Goal: Transaction & Acquisition: Book appointment/travel/reservation

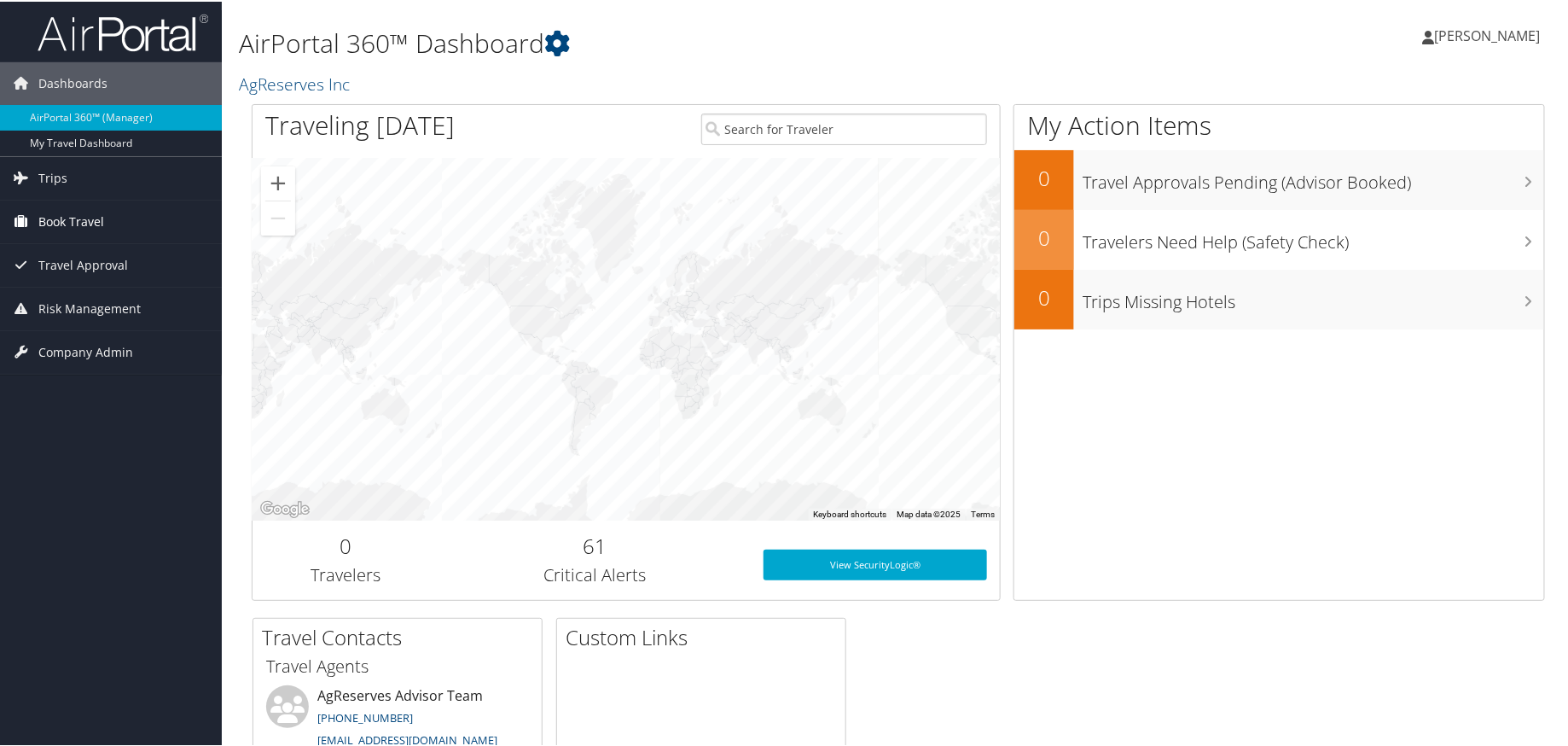
click at [51, 209] on span "Book Travel" at bounding box center [71, 220] width 66 height 43
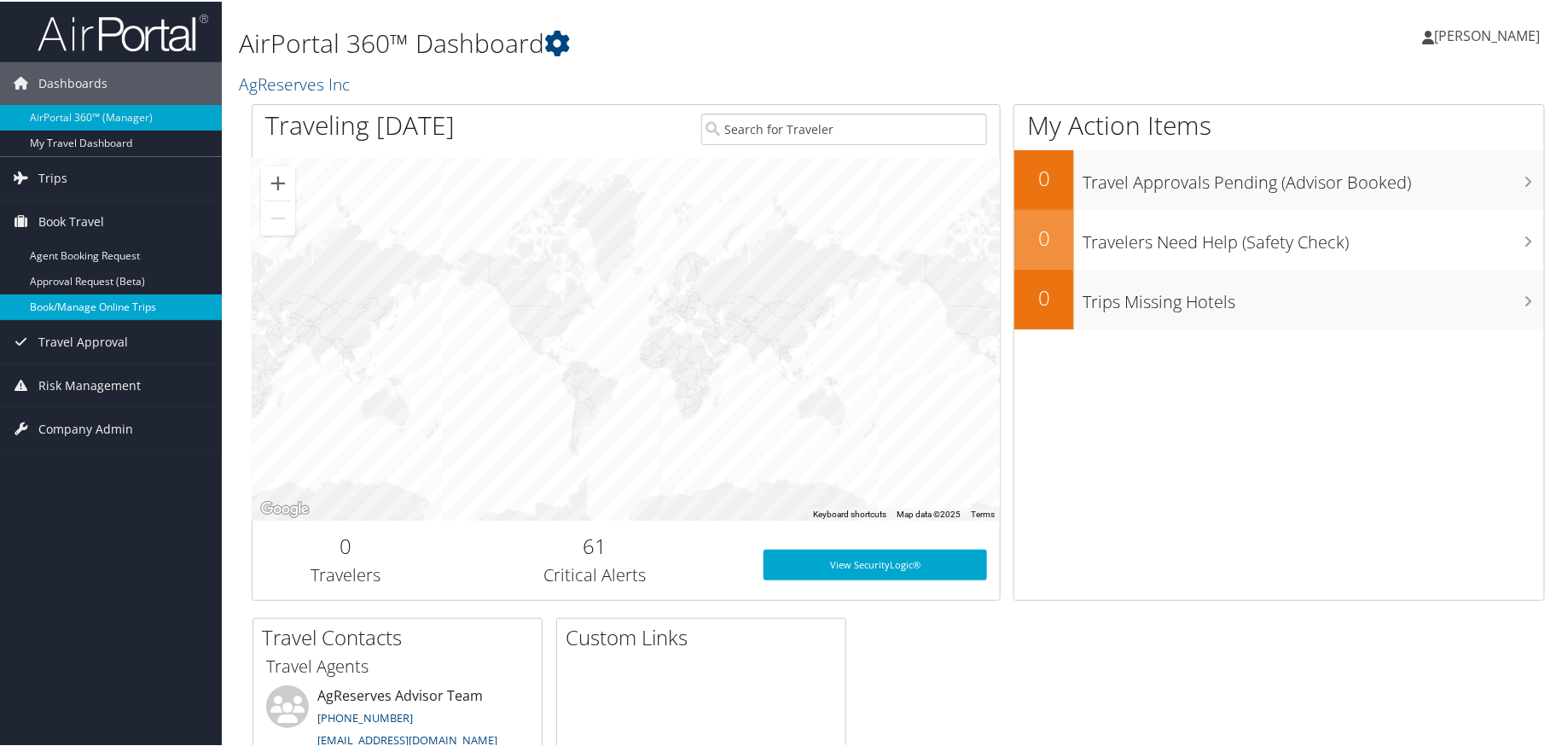
click at [106, 299] on link "Book/Manage Online Trips" at bounding box center [111, 306] width 222 height 25
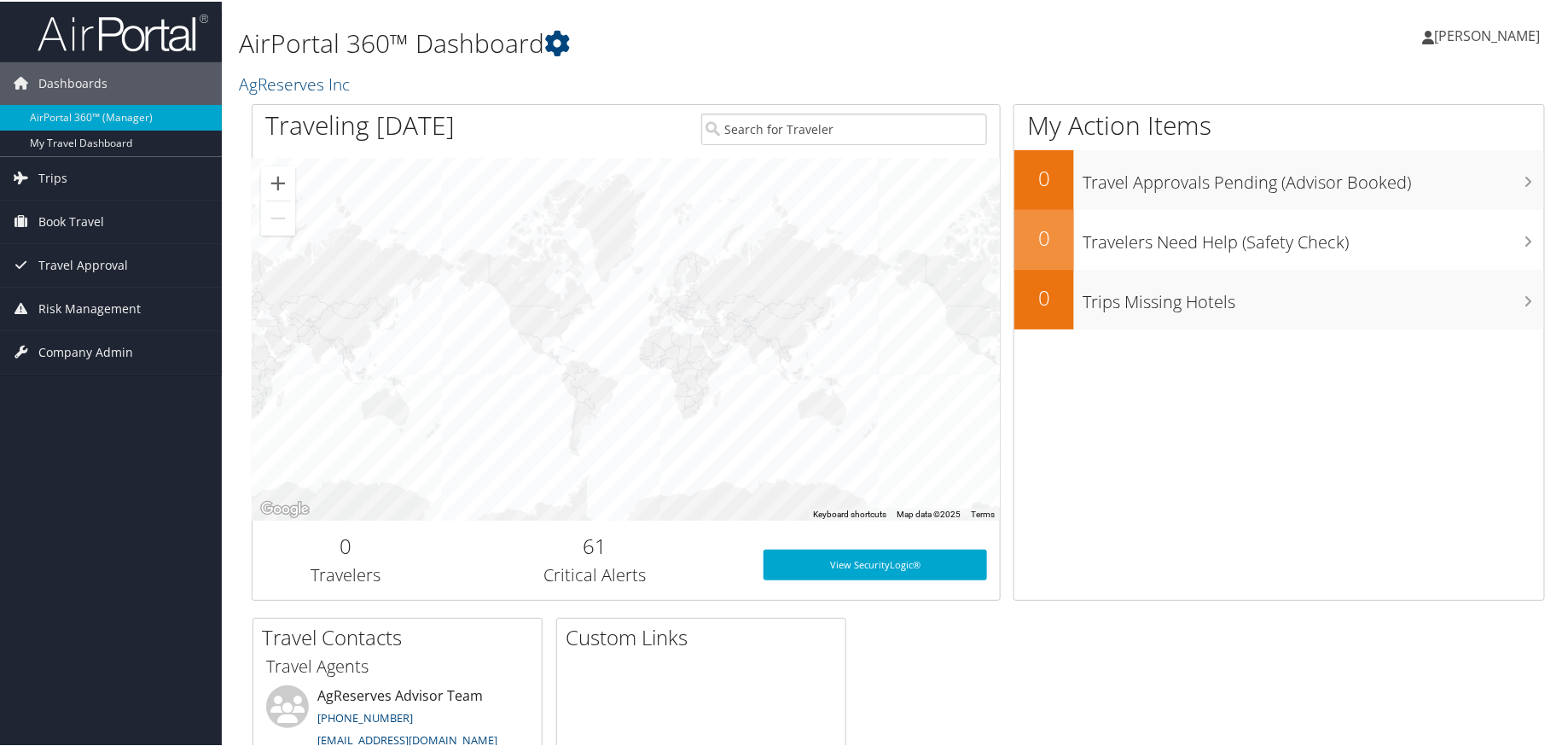
click at [1475, 31] on span "[PERSON_NAME]" at bounding box center [1488, 33] width 106 height 19
click at [1380, 279] on link "Sign Out" at bounding box center [1441, 279] width 190 height 29
